Goal: Task Accomplishment & Management: Use online tool/utility

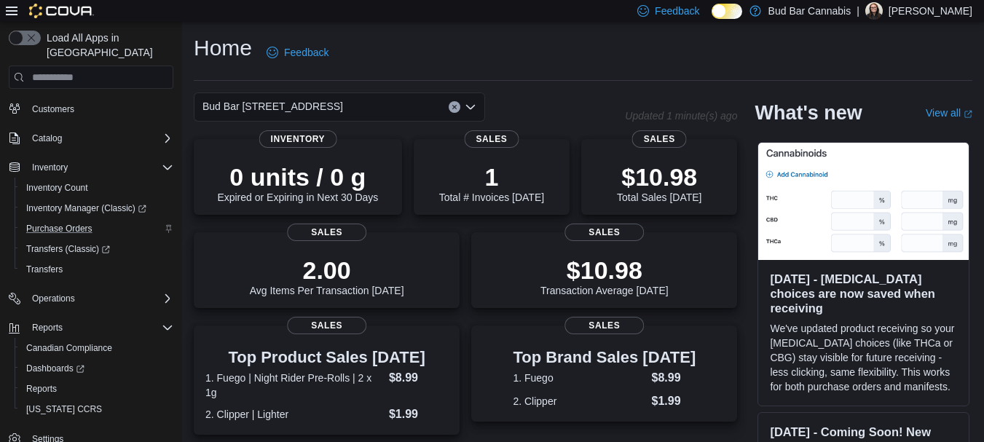
scroll to position [81, 0]
click at [46, 379] on span "Reports" at bounding box center [41, 387] width 31 height 17
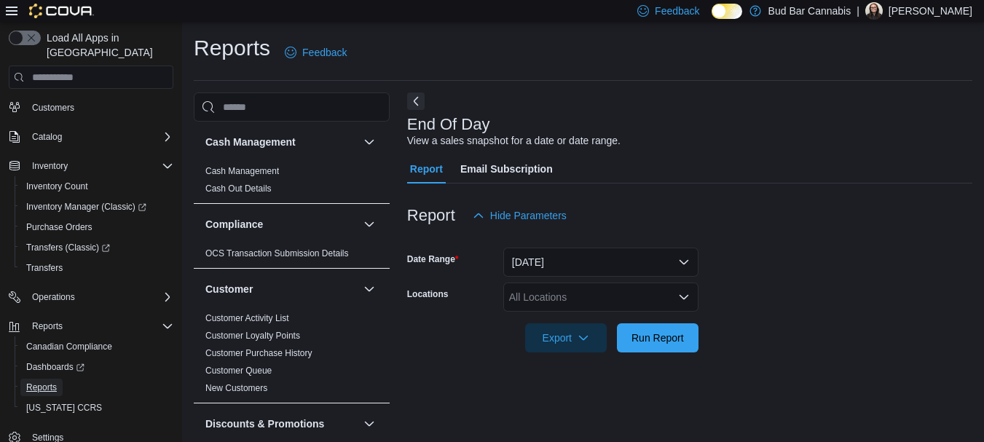
scroll to position [23, 0]
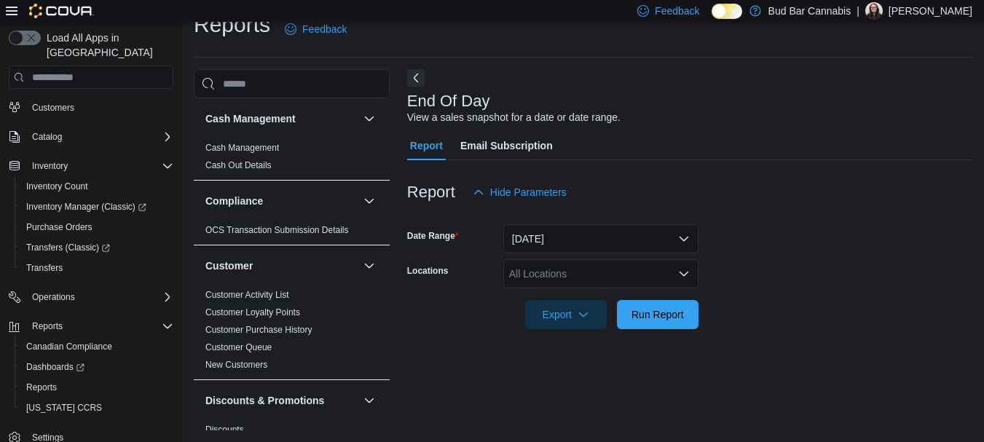
click at [527, 267] on div "All Locations" at bounding box center [600, 273] width 195 height 29
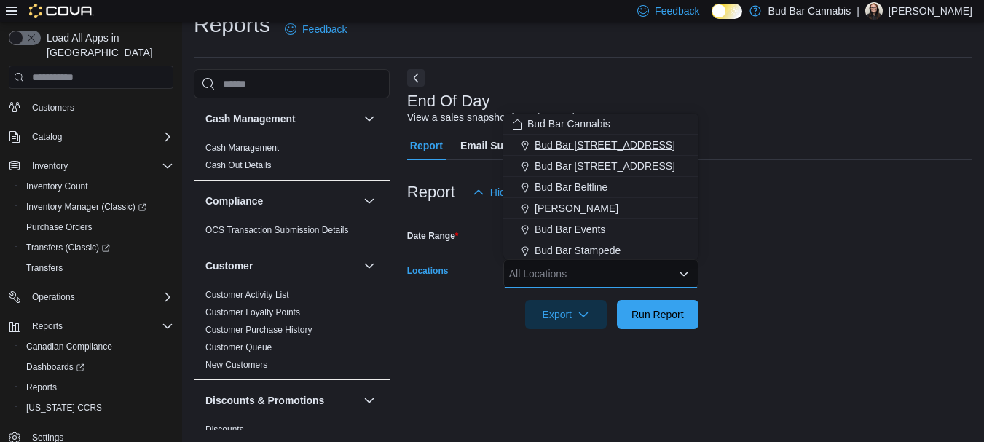
click at [584, 145] on span "Bud Bar 10 ST NW" at bounding box center [605, 145] width 141 height 15
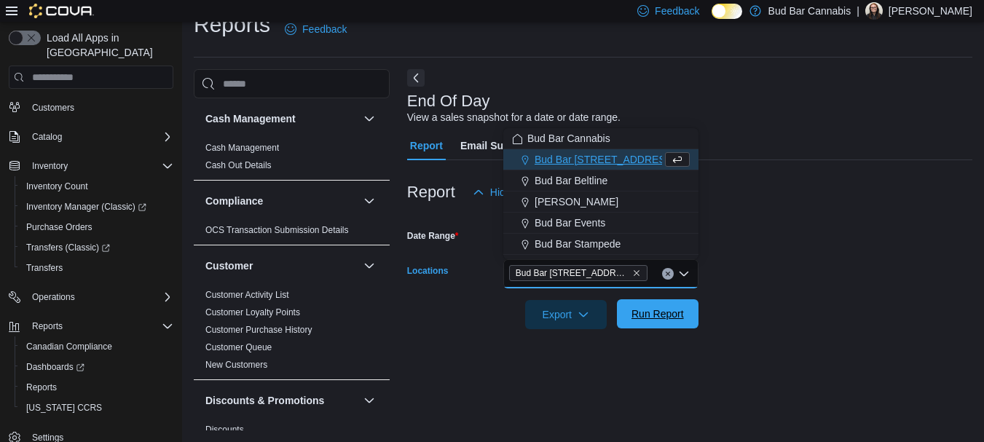
click at [658, 304] on span "Run Report" at bounding box center [658, 313] width 64 height 29
